Goal: Task Accomplishment & Management: Use online tool/utility

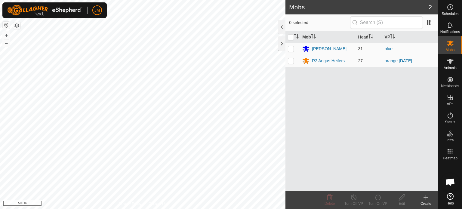
scroll to position [416, 0]
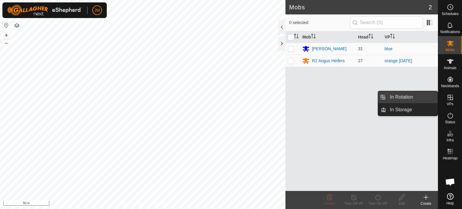
drag, startPoint x: 436, startPoint y: 98, endPoint x: 424, endPoint y: 96, distance: 12.2
click at [424, 96] on link "In Rotation" at bounding box center [411, 97] width 51 height 12
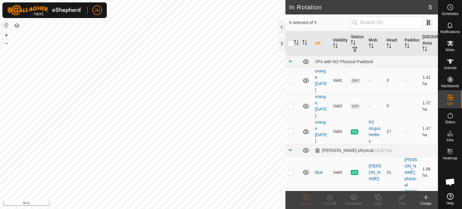
click at [426, 198] on icon at bounding box center [426, 197] width 0 height 4
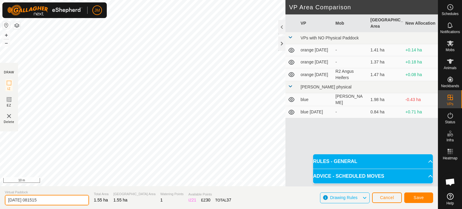
click at [53, 199] on input "[DATE] 081515" at bounding box center [47, 200] width 84 height 11
type input "2"
type input "orange weds"
click at [417, 198] on span "Save" at bounding box center [419, 197] width 10 height 5
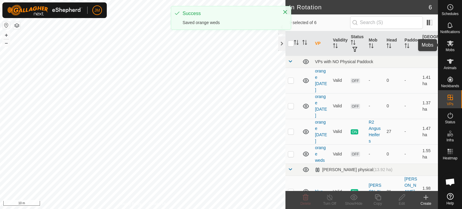
click at [455, 43] on es-mob-svg-icon at bounding box center [450, 44] width 11 height 10
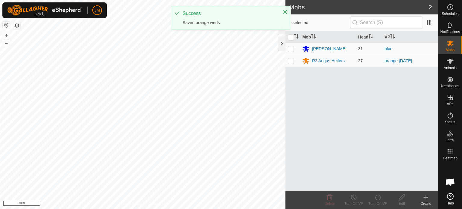
click at [289, 63] on p-checkbox at bounding box center [291, 60] width 6 height 5
checkbox input "true"
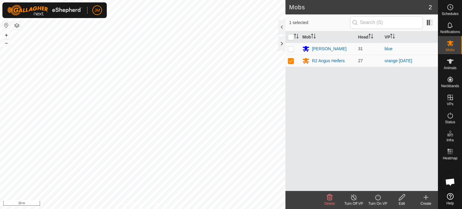
click at [377, 197] on icon at bounding box center [378, 197] width 8 height 7
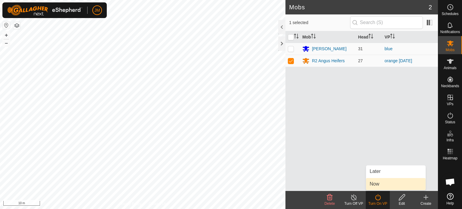
click at [377, 185] on link "Now" at bounding box center [396, 184] width 60 height 12
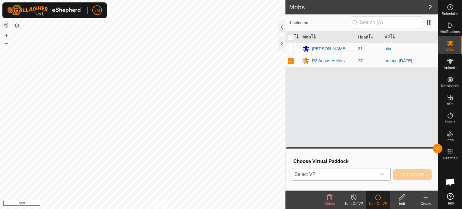
click at [374, 179] on span "Select VP" at bounding box center [334, 175] width 84 height 12
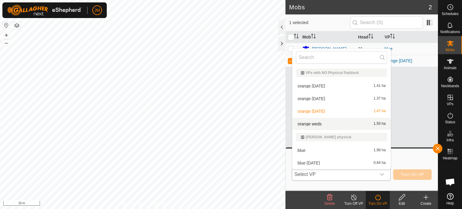
click at [361, 122] on li "orange weds 1.55 ha" at bounding box center [342, 124] width 98 height 12
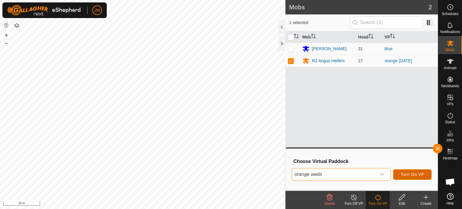
click at [402, 174] on span "Turn On VP" at bounding box center [412, 174] width 23 height 5
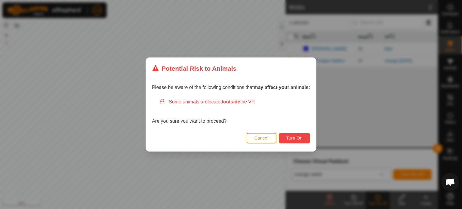
click at [286, 137] on button "Turn On" at bounding box center [294, 138] width 31 height 11
